Goal: Transaction & Acquisition: Purchase product/service

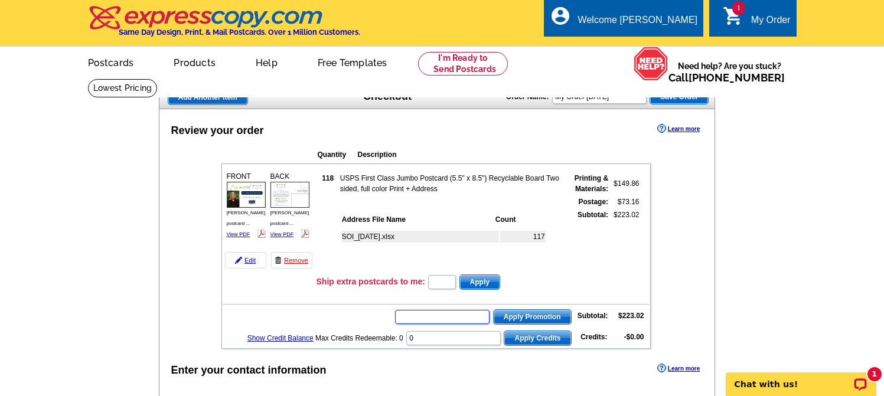
click at [450, 311] on input "text" at bounding box center [442, 317] width 94 height 14
click at [449, 315] on input "text" at bounding box center [442, 317] width 94 height 14
click at [446, 320] on input "text" at bounding box center [442, 317] width 94 height 14
click at [449, 318] on input "text" at bounding box center [442, 317] width 94 height 14
click at [450, 316] on input "text" at bounding box center [442, 317] width 94 height 14
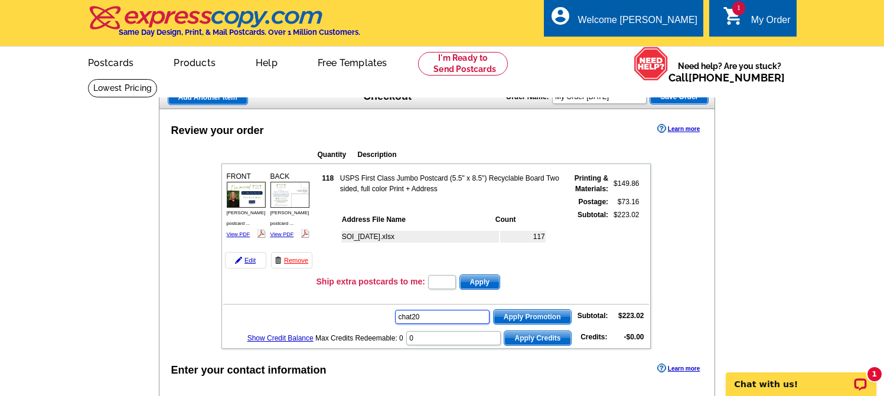
type input "chat20"
click at [519, 315] on span "Apply Promotion" at bounding box center [531, 317] width 77 height 14
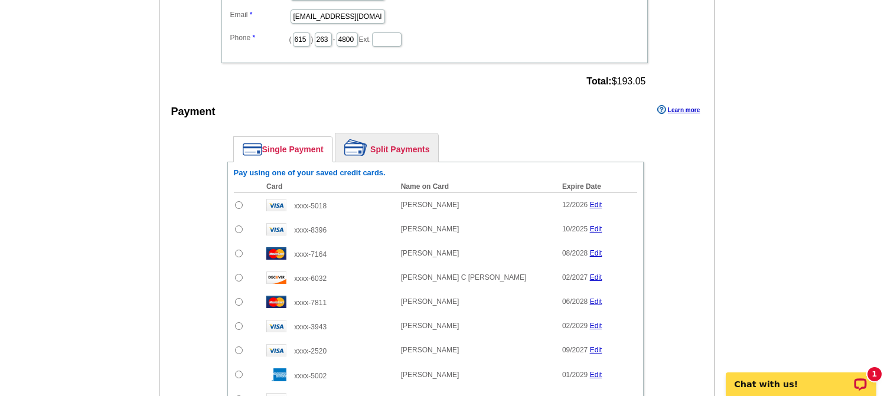
scroll to position [639, 0]
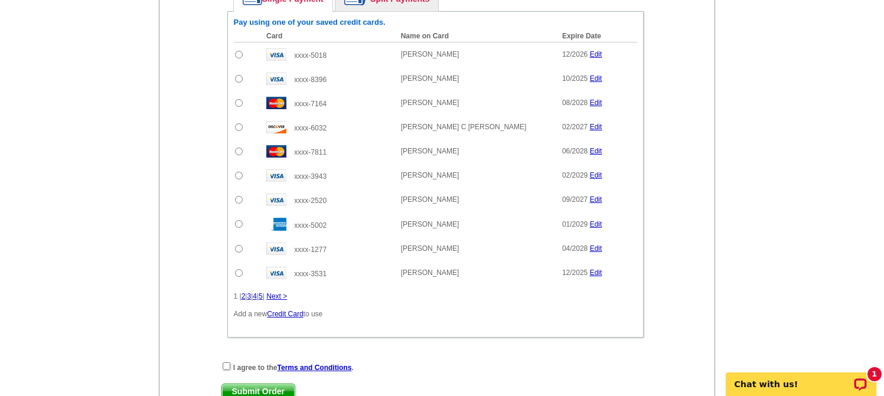
click at [295, 313] on link "Credit Card" at bounding box center [285, 314] width 36 height 8
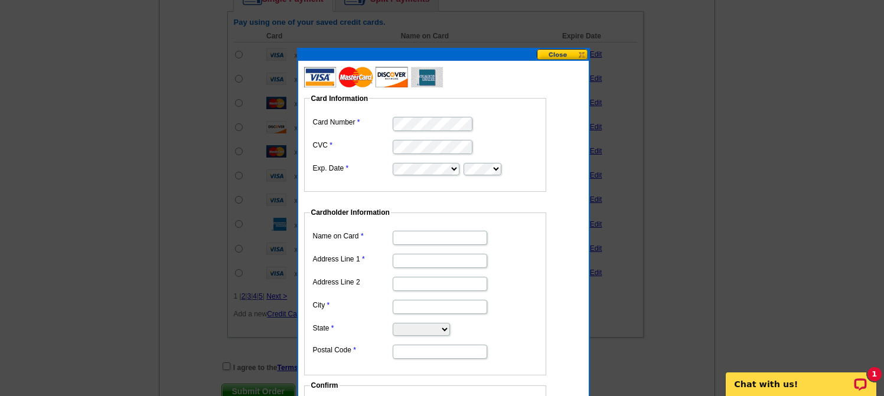
click at [411, 237] on input "Name on Card" at bounding box center [439, 238] width 94 height 14
paste input "[PERSON_NAME]"
type input "[PERSON_NAME]"
click at [409, 260] on input "Address Line 1" at bounding box center [439, 261] width 94 height 14
paste input "[STREET_ADDRESS][PERSON_NAME]"
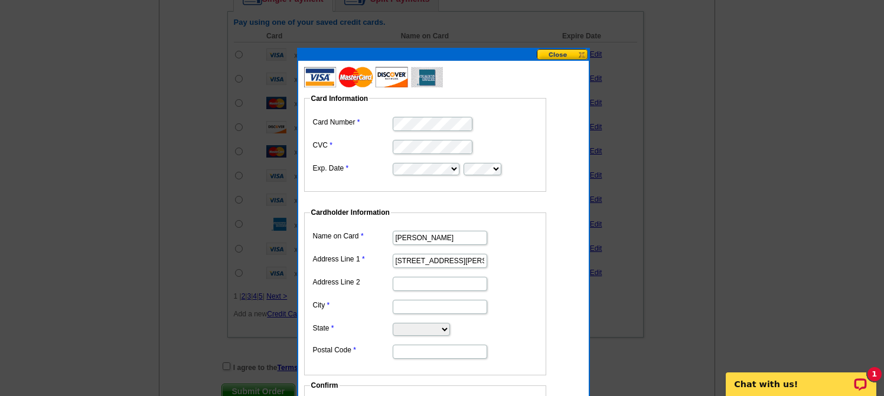
type input "[STREET_ADDRESS][PERSON_NAME]"
click at [417, 307] on input "City" at bounding box center [439, 307] width 94 height 14
type input "[GEOGRAPHIC_DATA]"
select select "TN"
drag, startPoint x: 423, startPoint y: 348, endPoint x: 384, endPoint y: 349, distance: 39.0
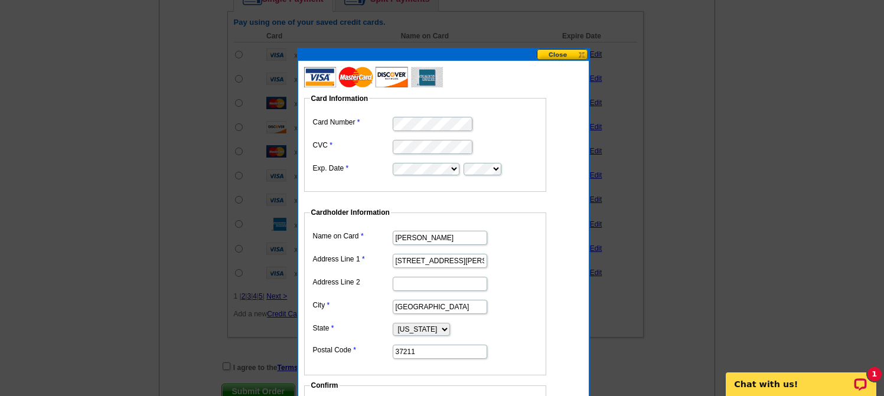
click at [384, 349] on dl "Name on Card [PERSON_NAME] Address Line 1 [STREET_ADDRESS][PERSON_NAME] City [G…" at bounding box center [425, 294] width 230 height 132
paste input "05"
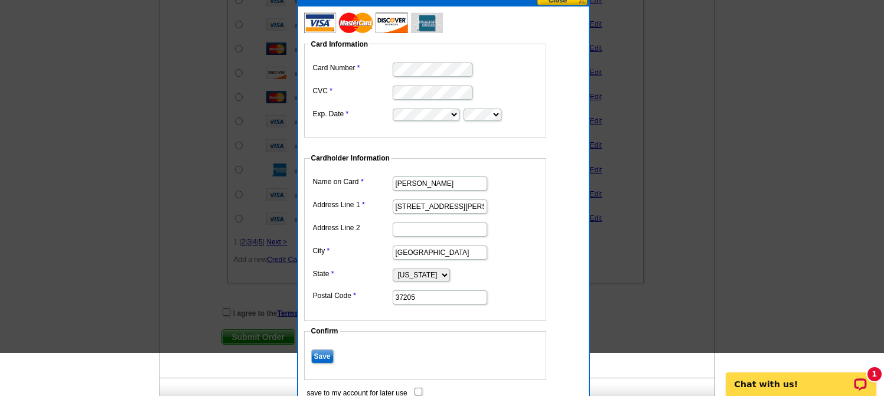
scroll to position [723, 0]
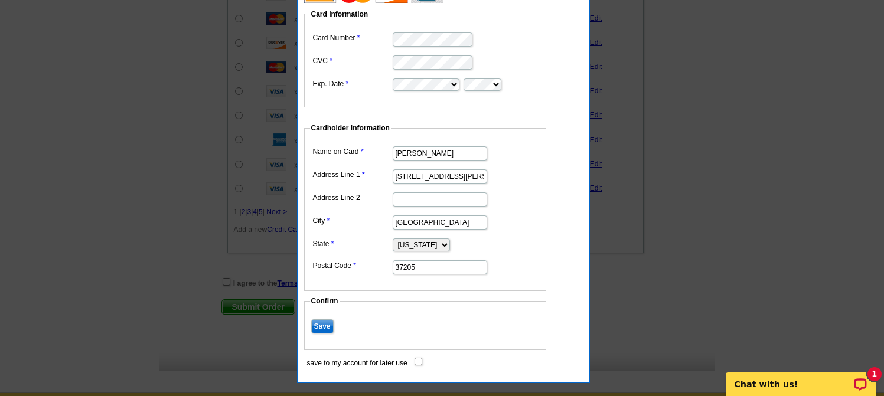
type input "37205"
click at [417, 360] on input "save to my account for later use" at bounding box center [418, 362] width 8 height 8
checkbox input "true"
click at [317, 326] on input "Save" at bounding box center [322, 326] width 22 height 14
